Goal: Task Accomplishment & Management: Complete application form

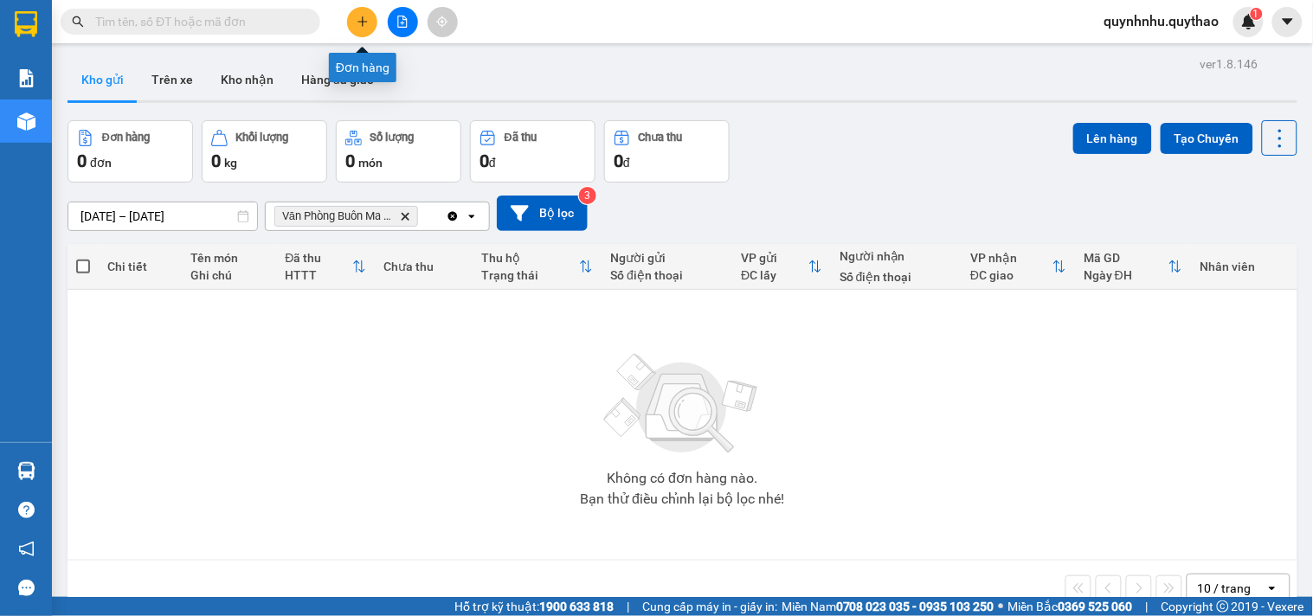
click at [373, 23] on button at bounding box center [362, 22] width 30 height 30
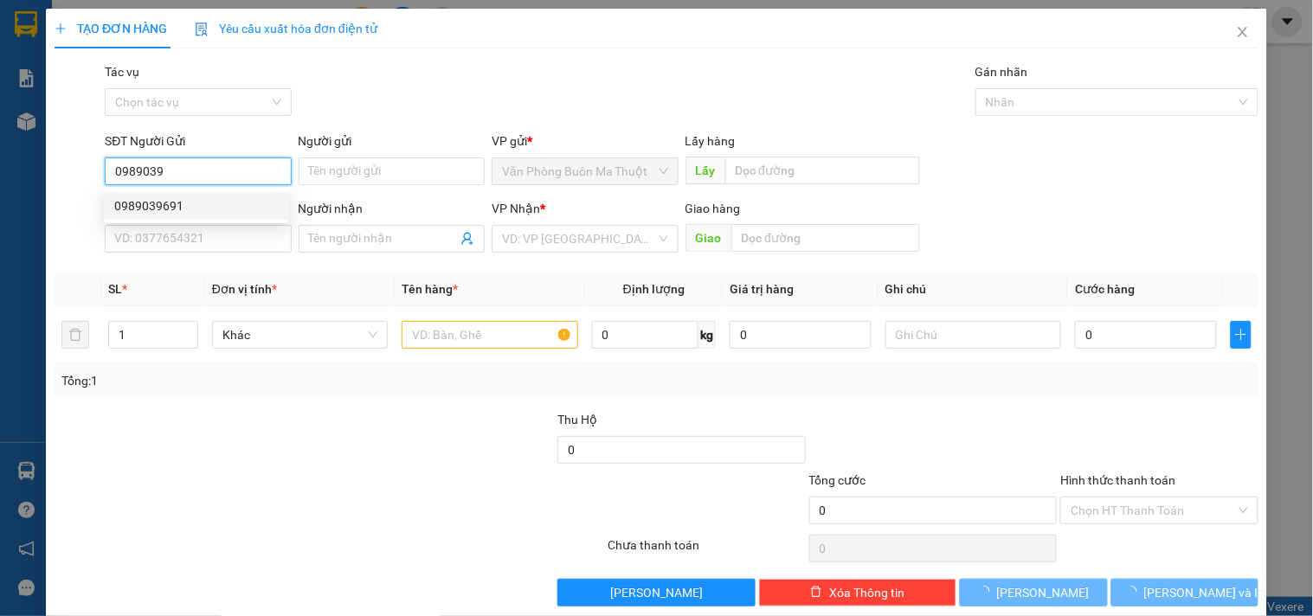
click at [216, 201] on div "0989039691" at bounding box center [196, 205] width 164 height 19
type input "0989039691"
type input "0857761080"
type input "CỦ CHI"
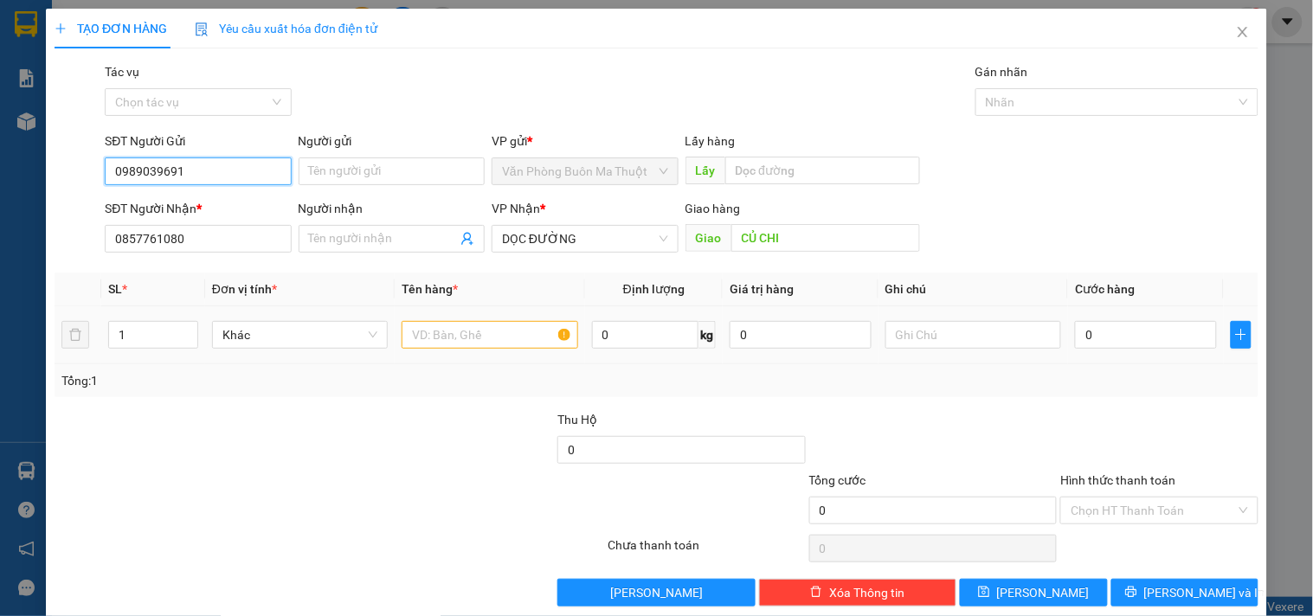
type input "0989039691"
click at [515, 340] on input "text" at bounding box center [490, 335] width 176 height 28
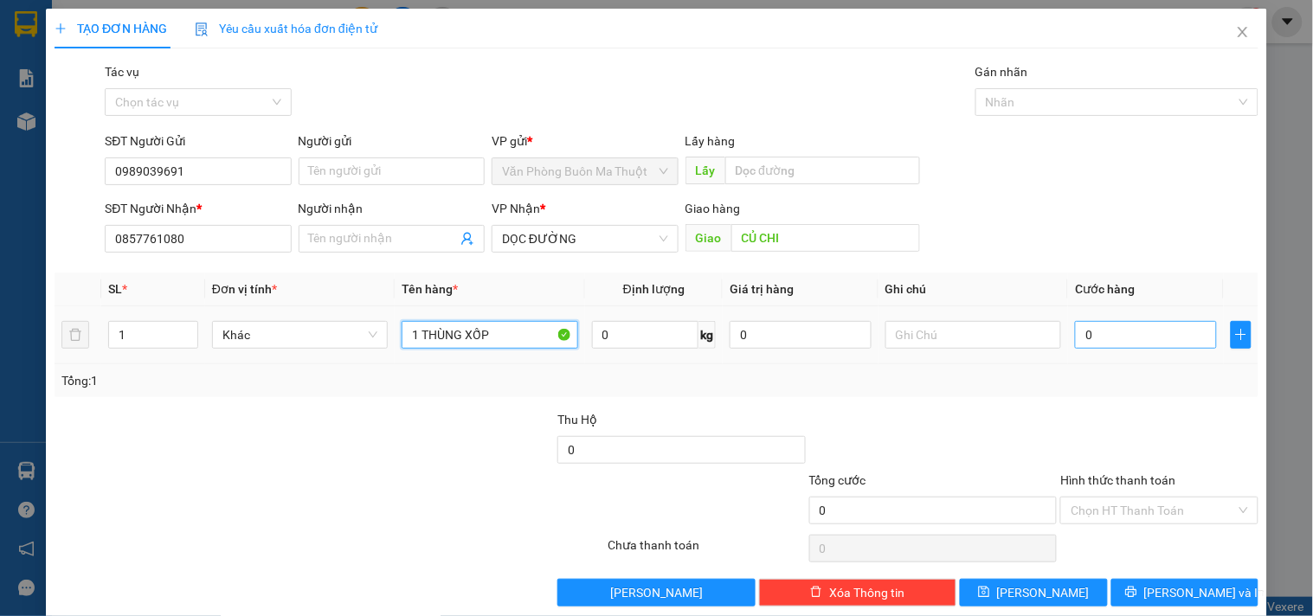
type input "1 THÙNG XỐP"
click at [1155, 334] on input "0" at bounding box center [1146, 335] width 142 height 28
type input "5"
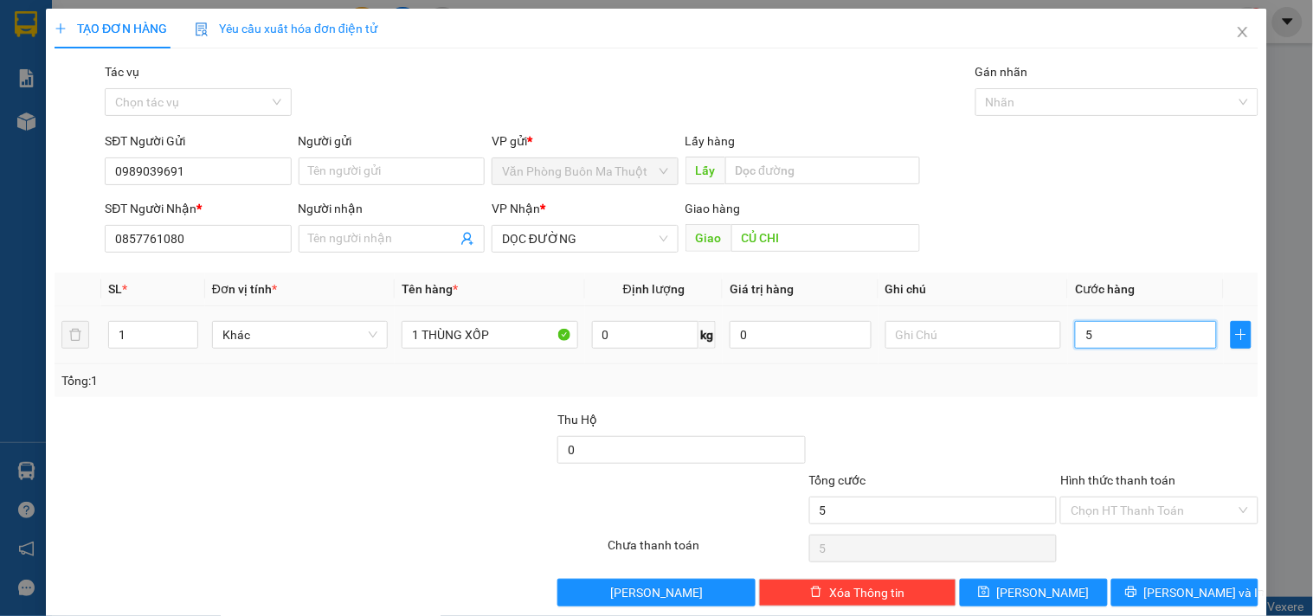
type input "52"
type input "5"
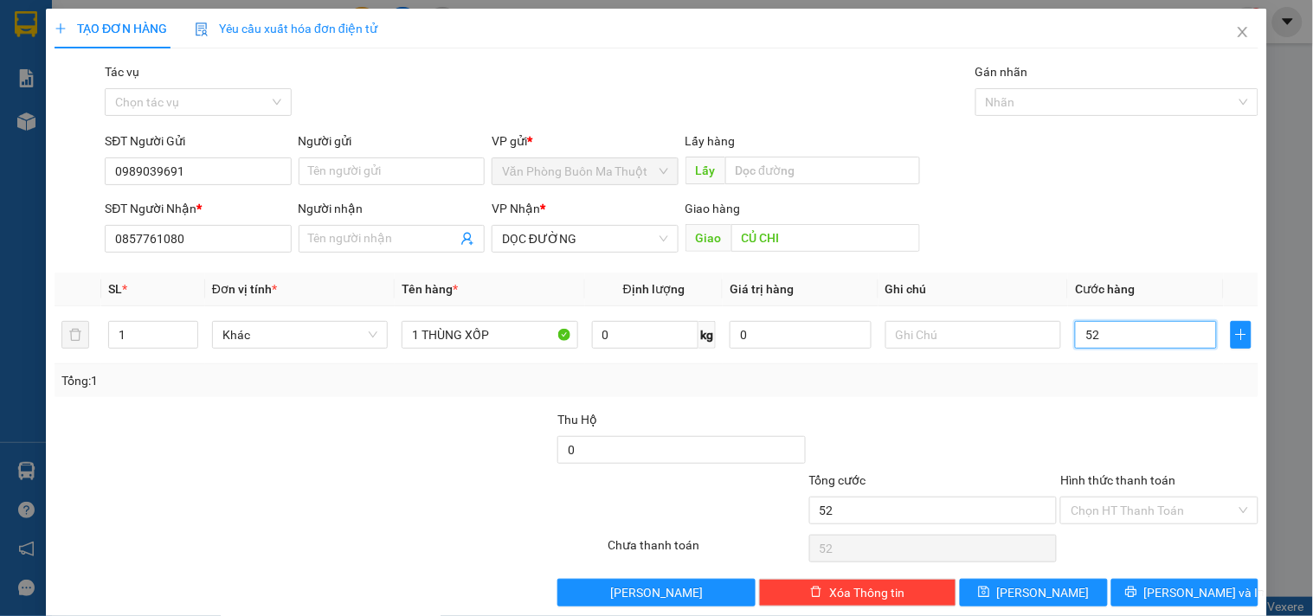
type input "5"
type input "50"
type input "500"
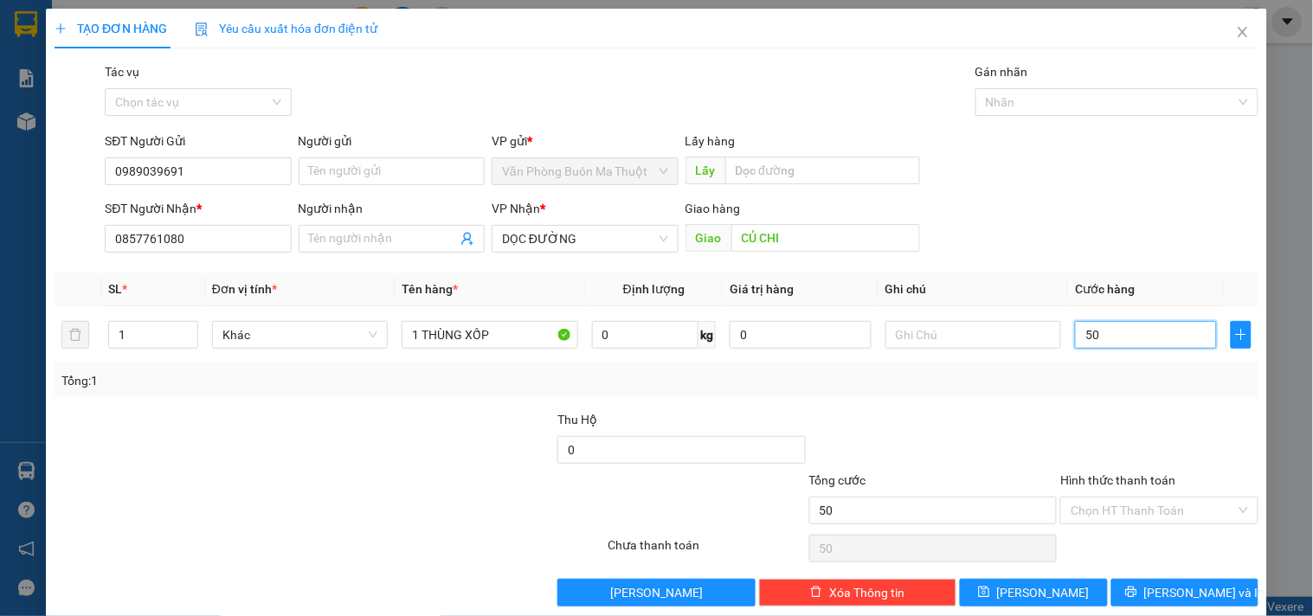
type input "500"
type input "5.000"
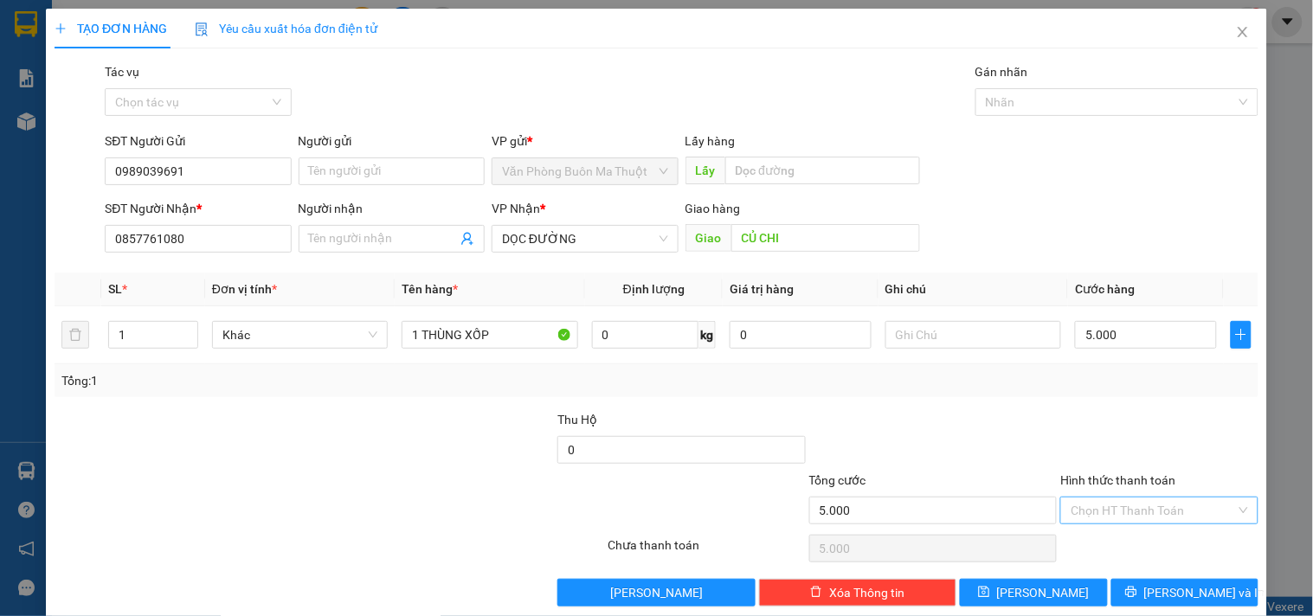
type input "5.000.000"
click at [1146, 504] on input "Hình thức thanh toán" at bounding box center [1153, 511] width 164 height 26
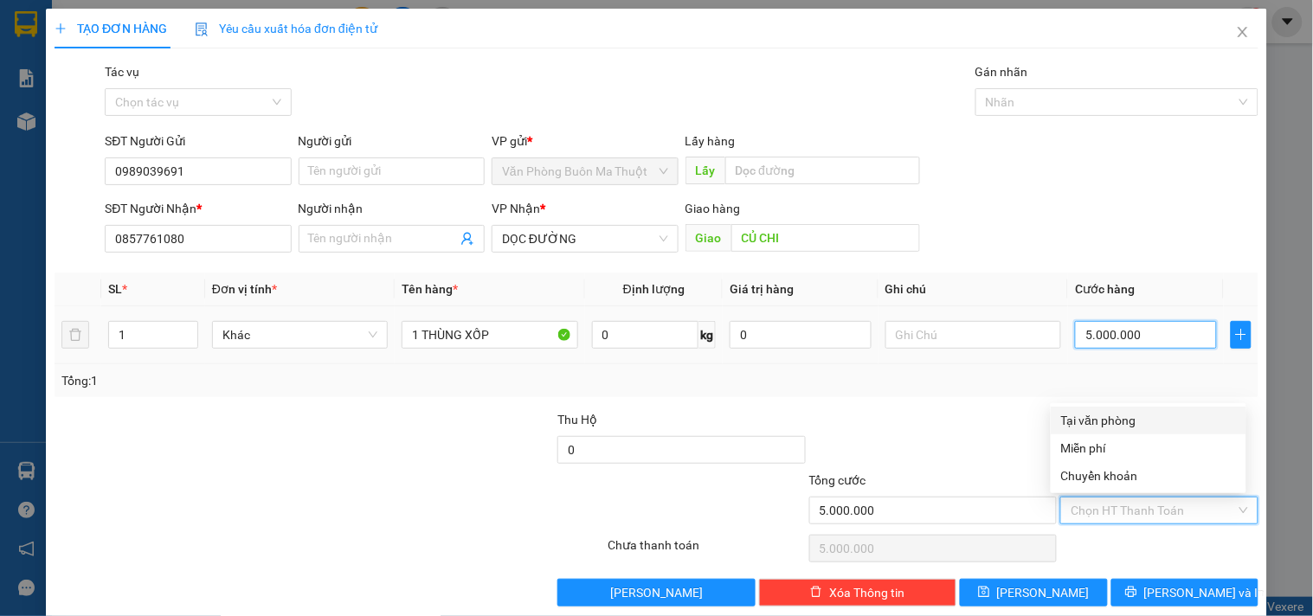
click at [1131, 335] on input "5.000.000" at bounding box center [1146, 335] width 142 height 28
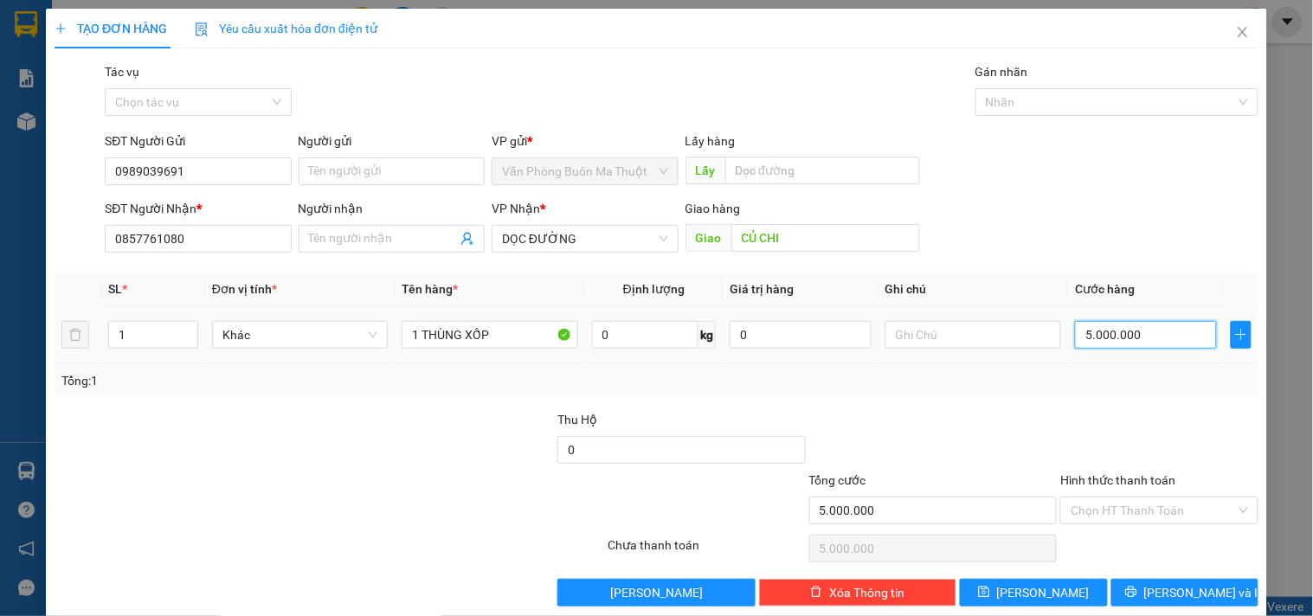
type input "0"
type input "056"
type input "56"
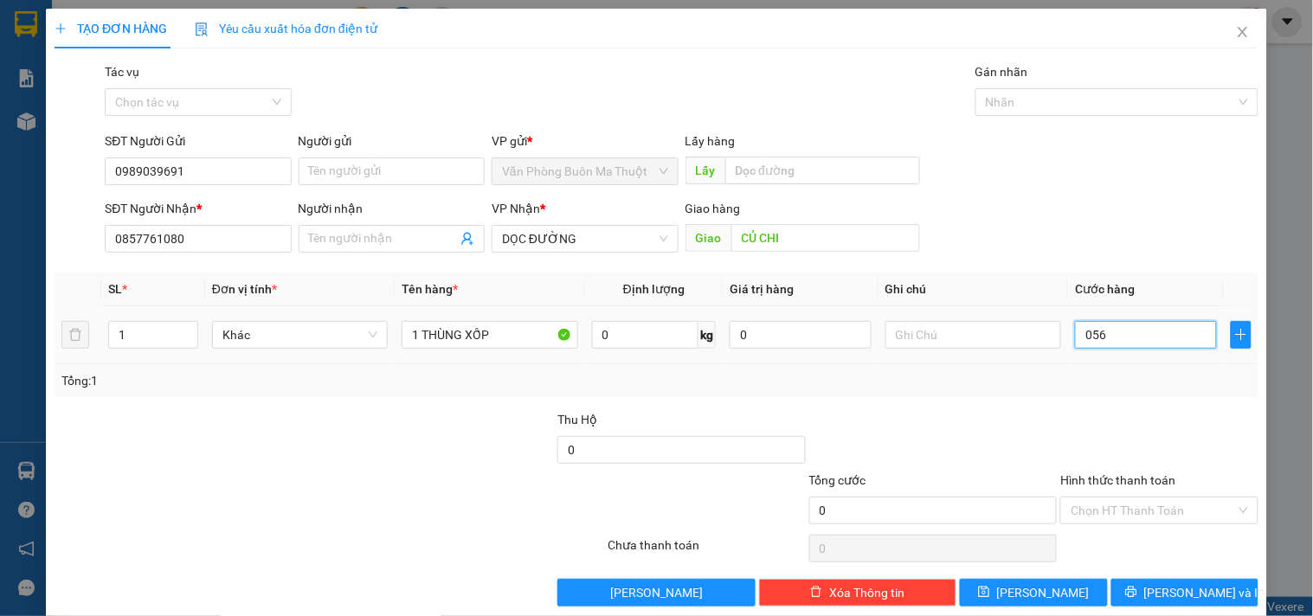
type input "56"
type input "0.560"
type input "560"
type input "05.600"
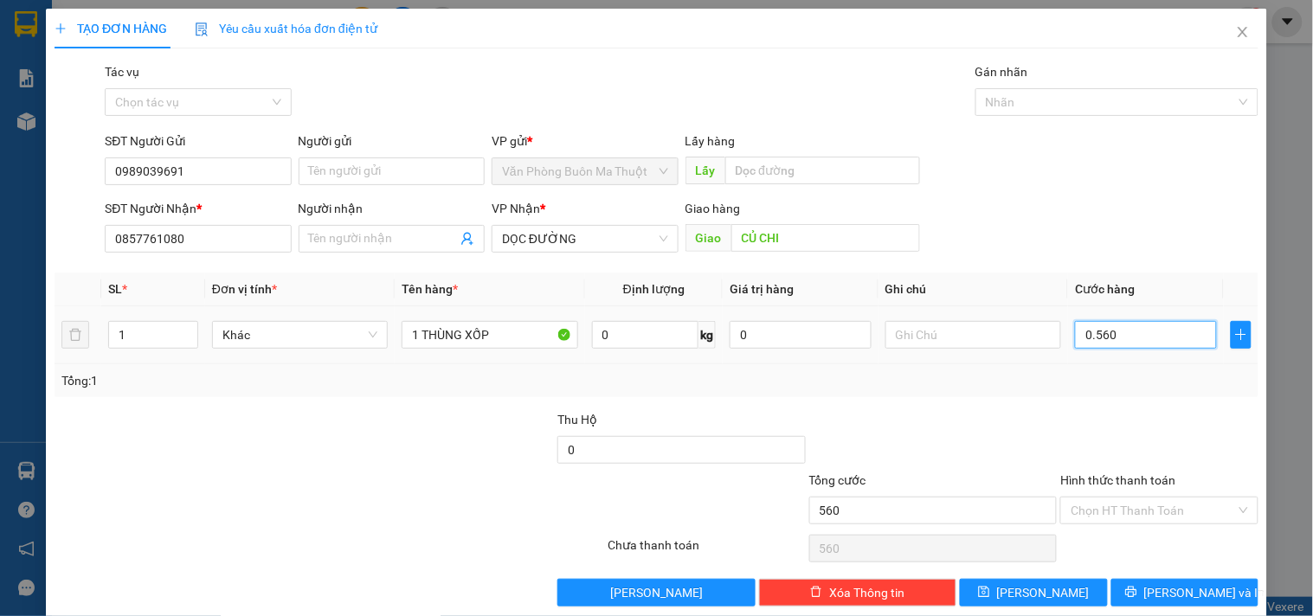
type input "5.600"
type input "0.560"
type input "560"
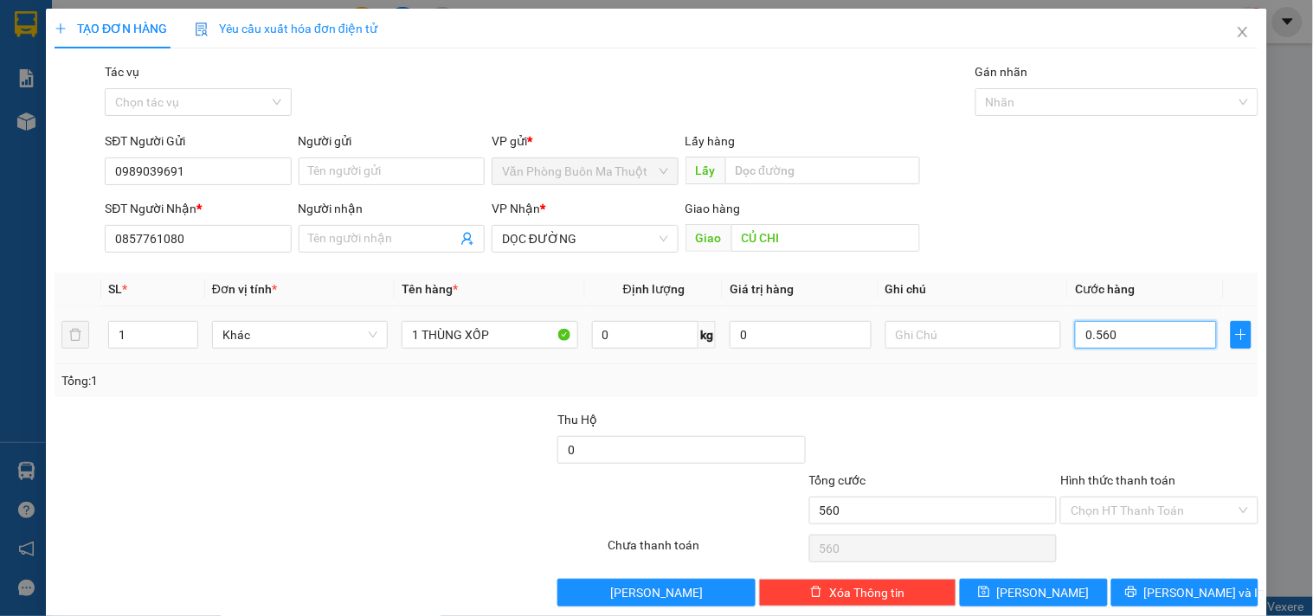
type input "056"
type input "56"
type input "05"
type input "5"
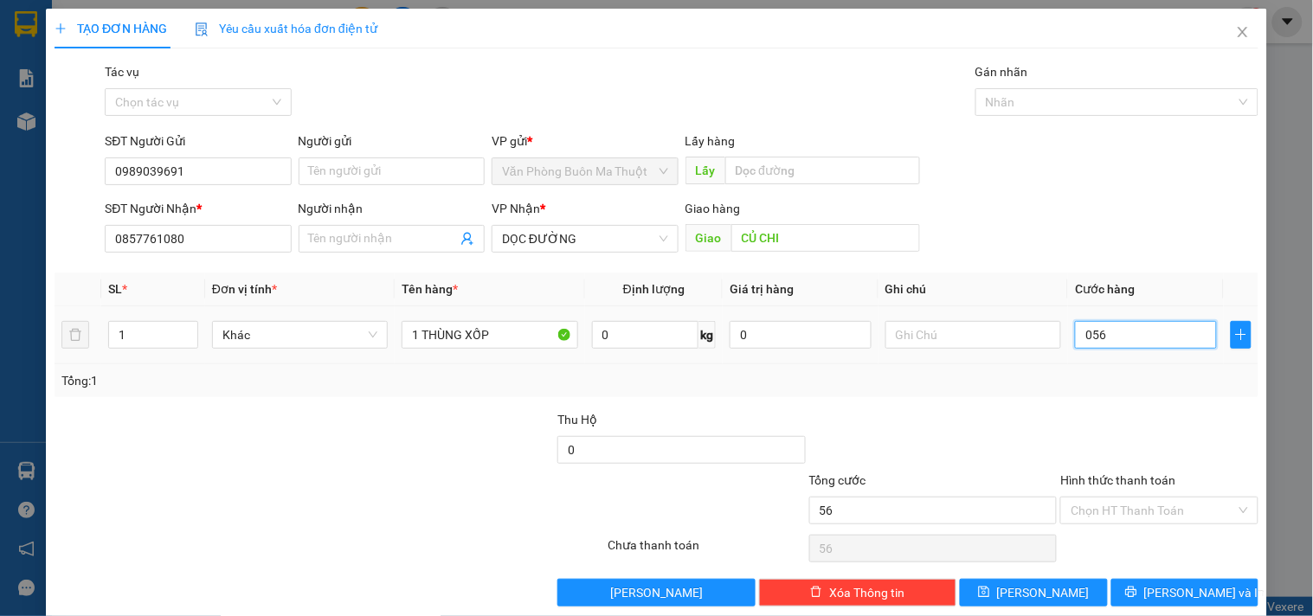
type input "5"
type input "050"
type input "50"
type input "0.500"
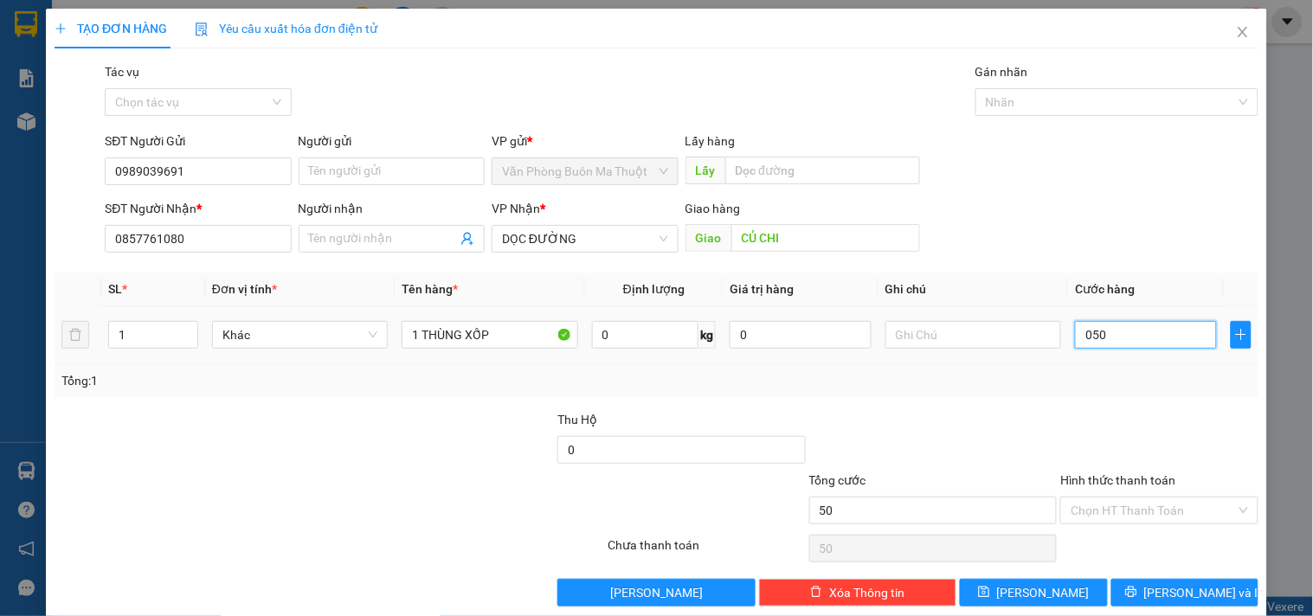
type input "500"
type input "05.000"
type input "5.000"
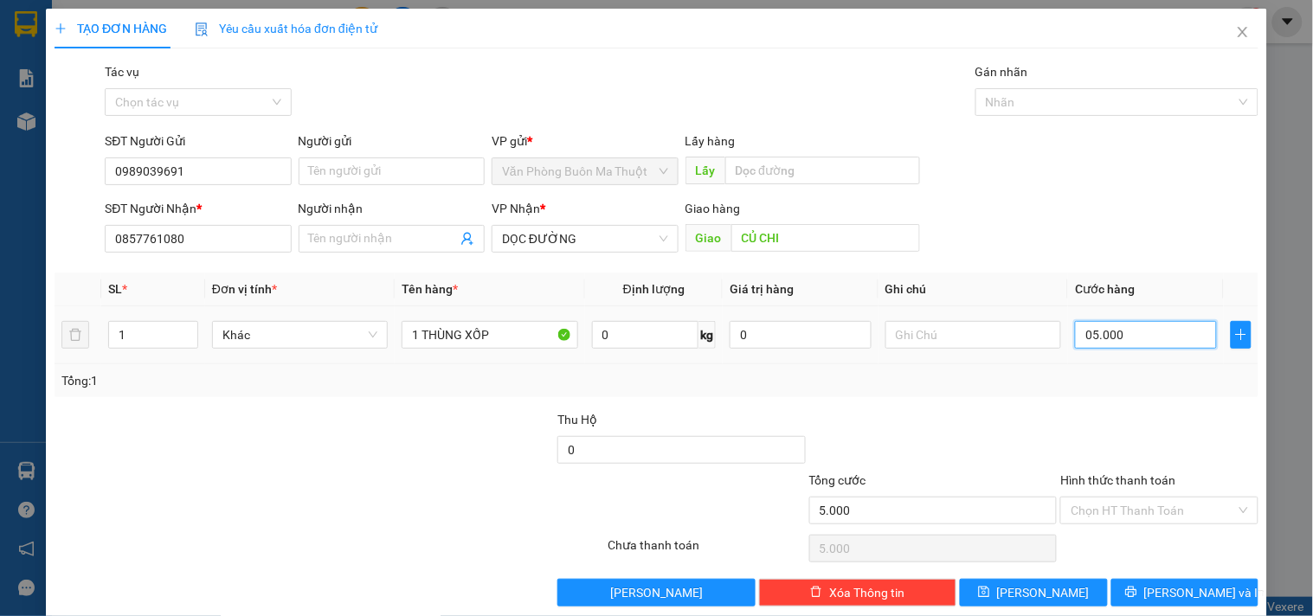
type input "050.000"
type input "50.000"
click at [1181, 502] on input "Hình thức thanh toán" at bounding box center [1153, 511] width 164 height 26
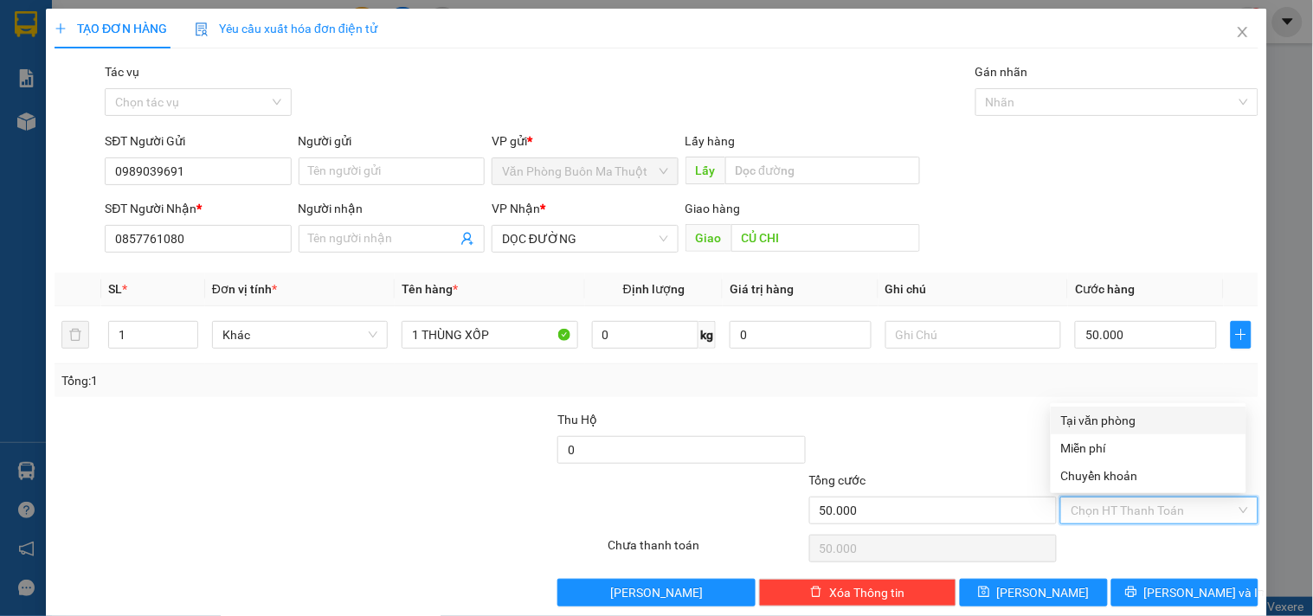
click at [1106, 420] on div "Tại văn phòng" at bounding box center [1148, 420] width 175 height 19
type input "0"
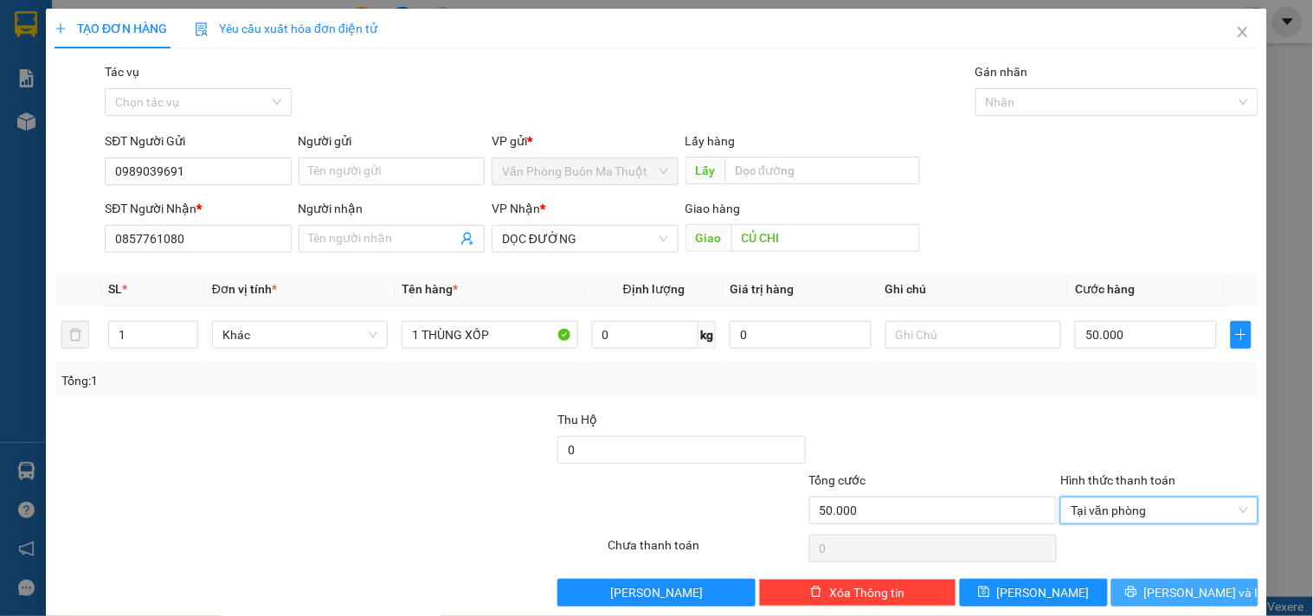
click at [1136, 589] on icon "printer" at bounding box center [1130, 592] width 11 height 11
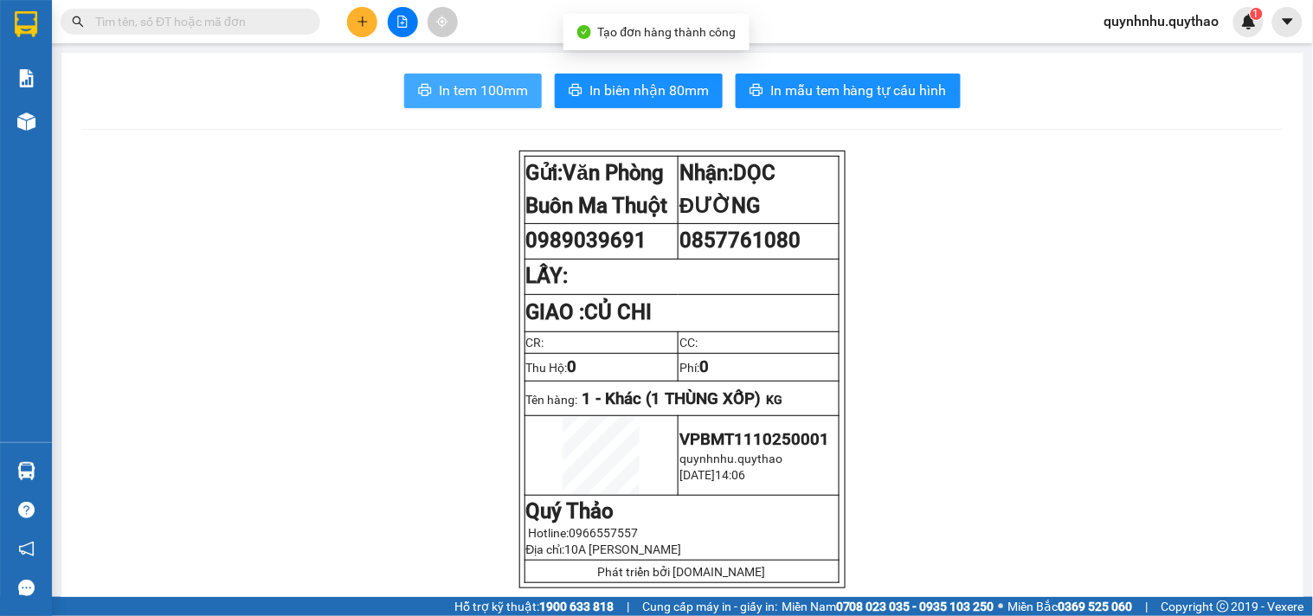
click at [450, 84] on span "In tem 100mm" at bounding box center [483, 91] width 89 height 22
